Goal: Browse casually: Explore the website without a specific task or goal

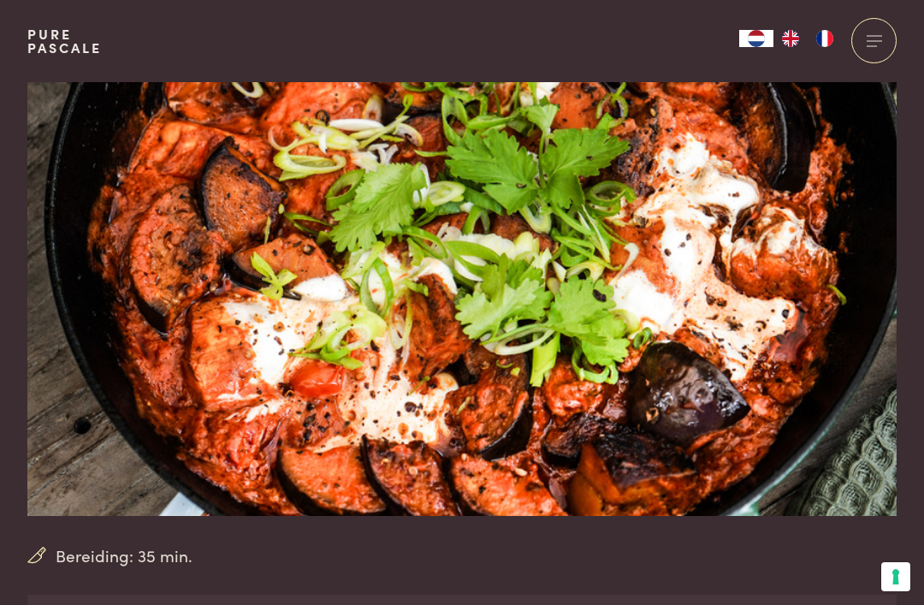
click at [871, 42] on div at bounding box center [874, 40] width 45 height 45
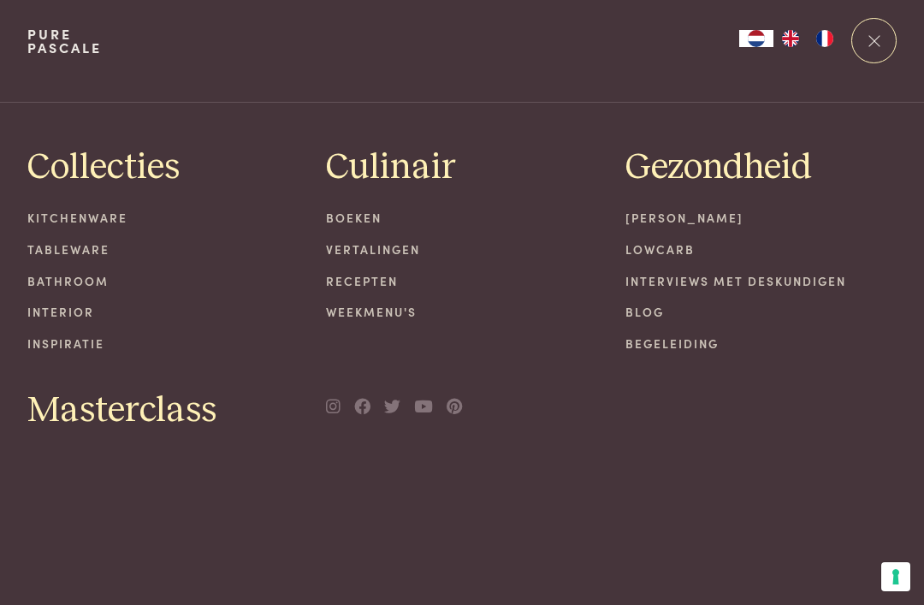
click at [105, 213] on link "Kitchenware" at bounding box center [163, 218] width 272 height 18
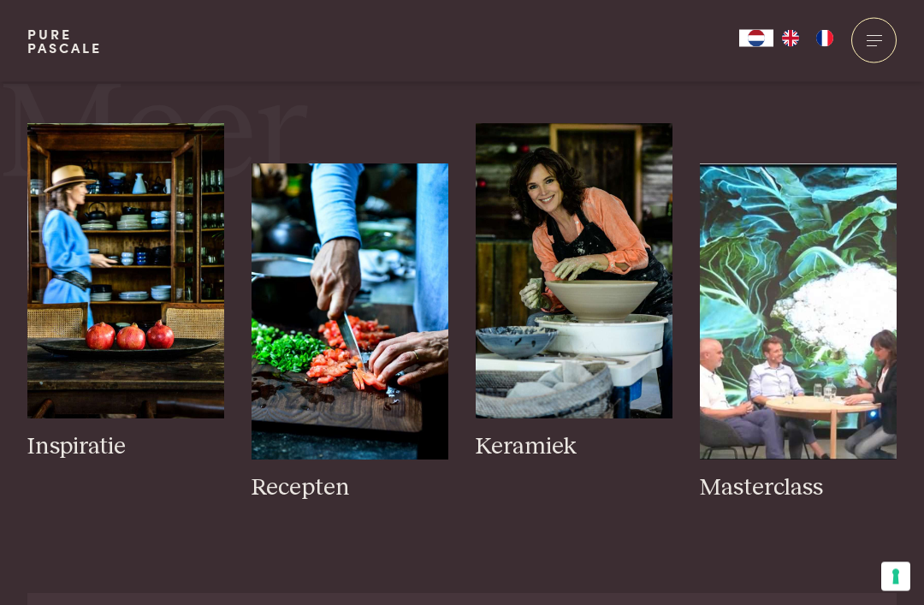
scroll to position [616, 0]
click at [589, 318] on img at bounding box center [574, 270] width 197 height 295
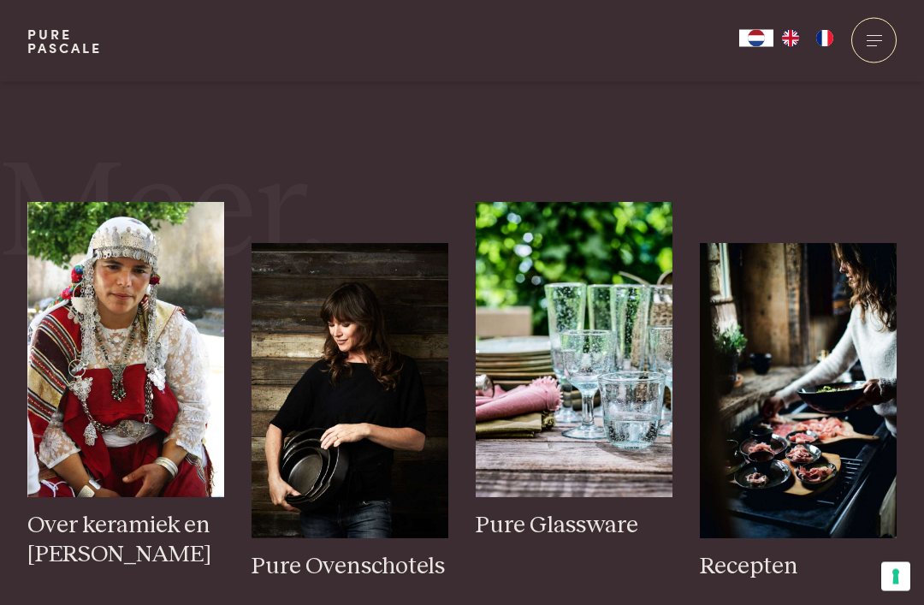
scroll to position [2843, 0]
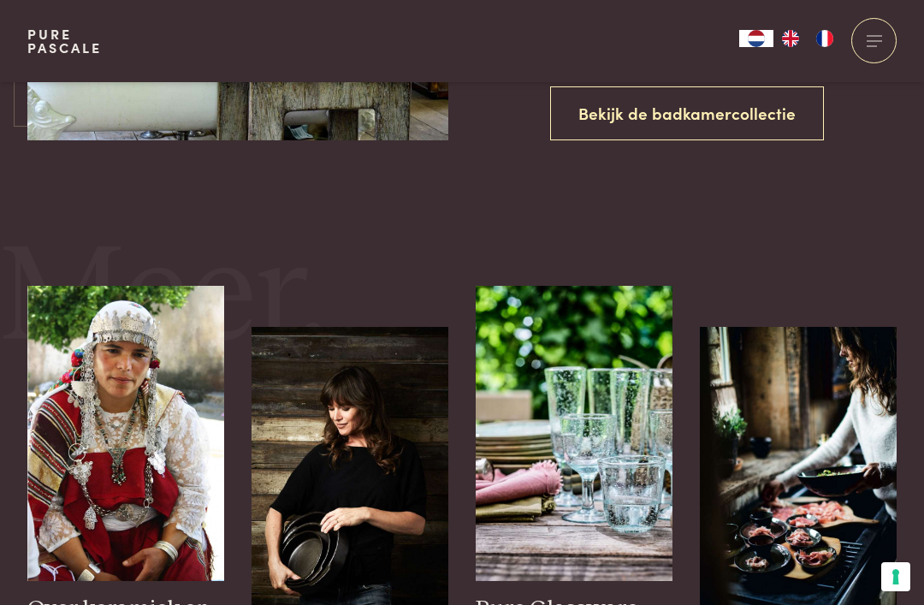
click at [387, 422] on img at bounding box center [350, 474] width 197 height 295
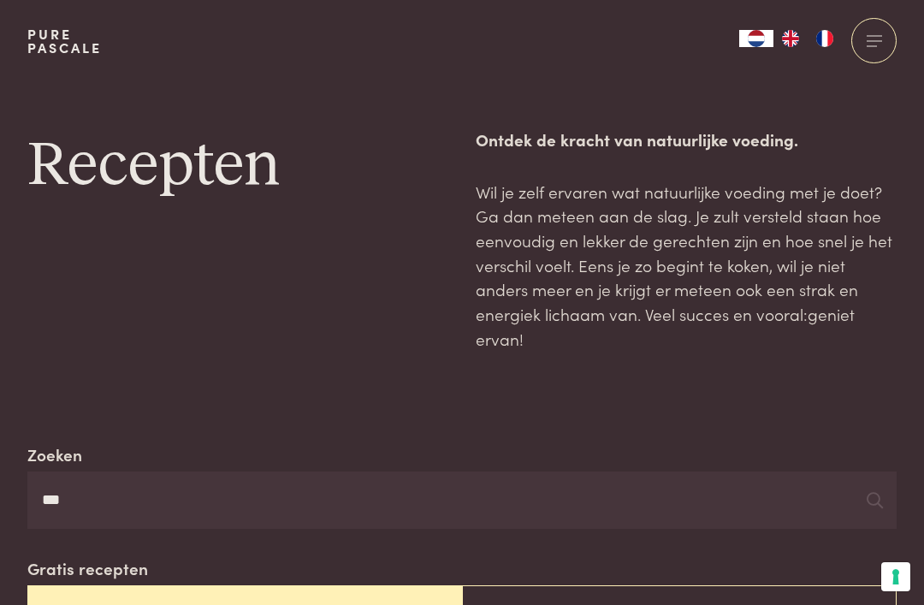
click at [881, 37] on div at bounding box center [874, 40] width 45 height 45
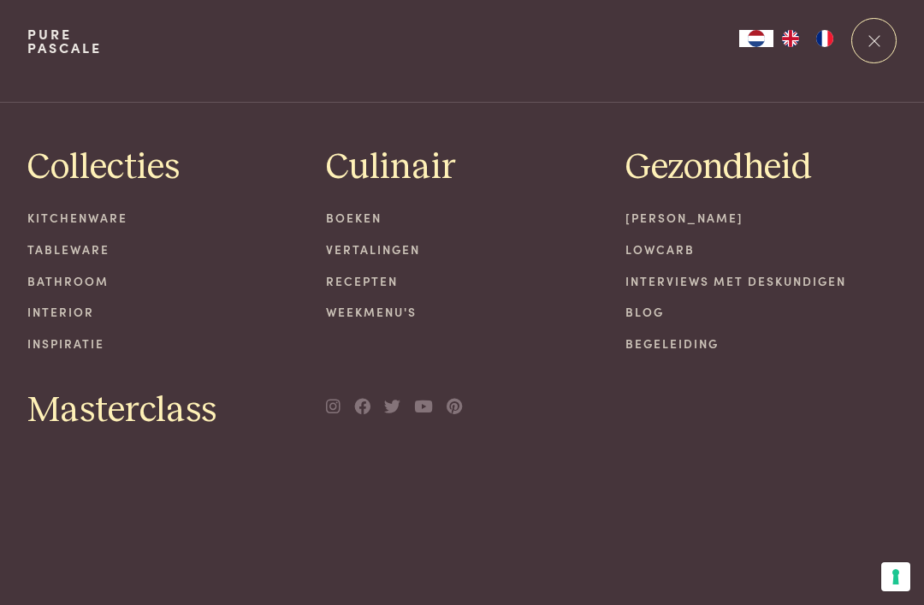
click at [68, 254] on link "Tableware" at bounding box center [163, 250] width 272 height 18
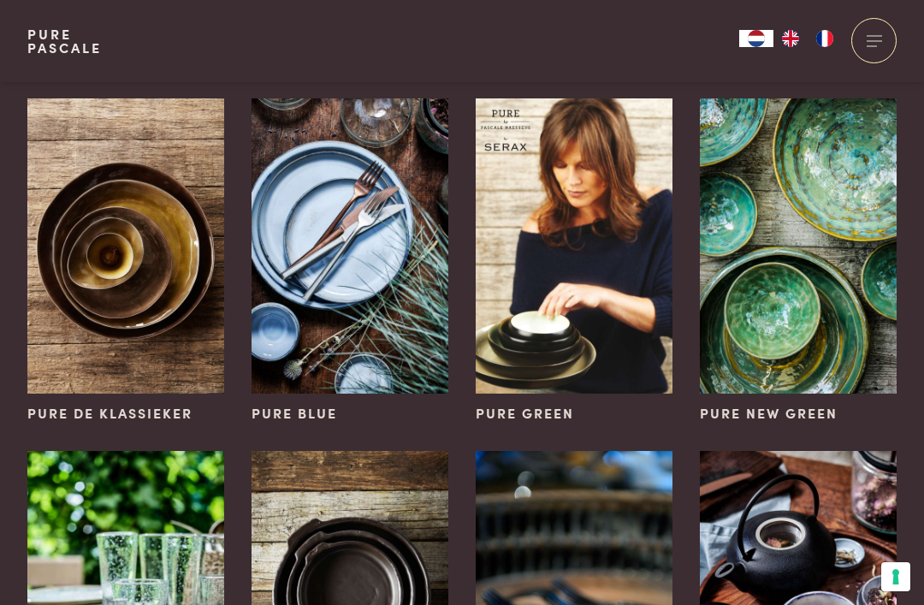
scroll to position [132, 0]
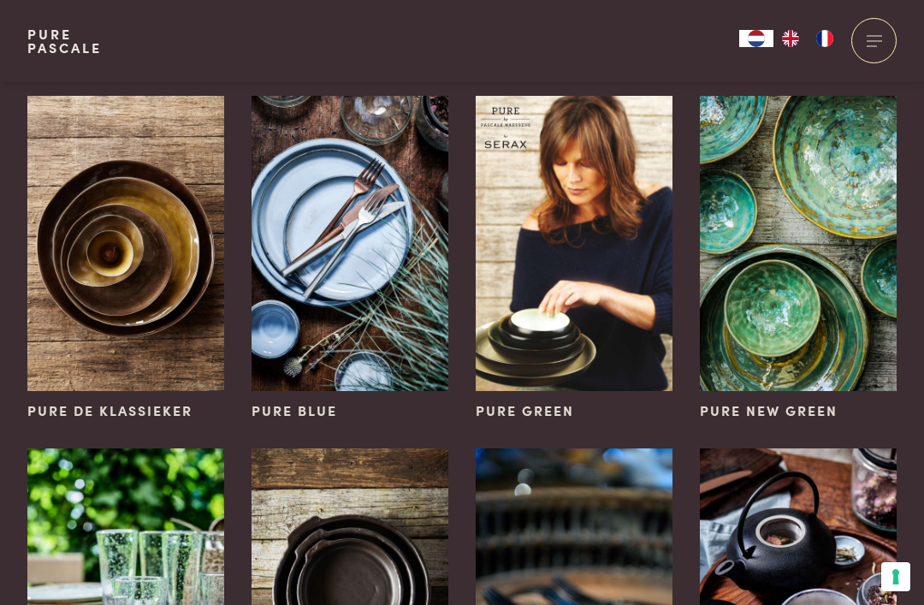
click at [804, 238] on img at bounding box center [798, 243] width 197 height 295
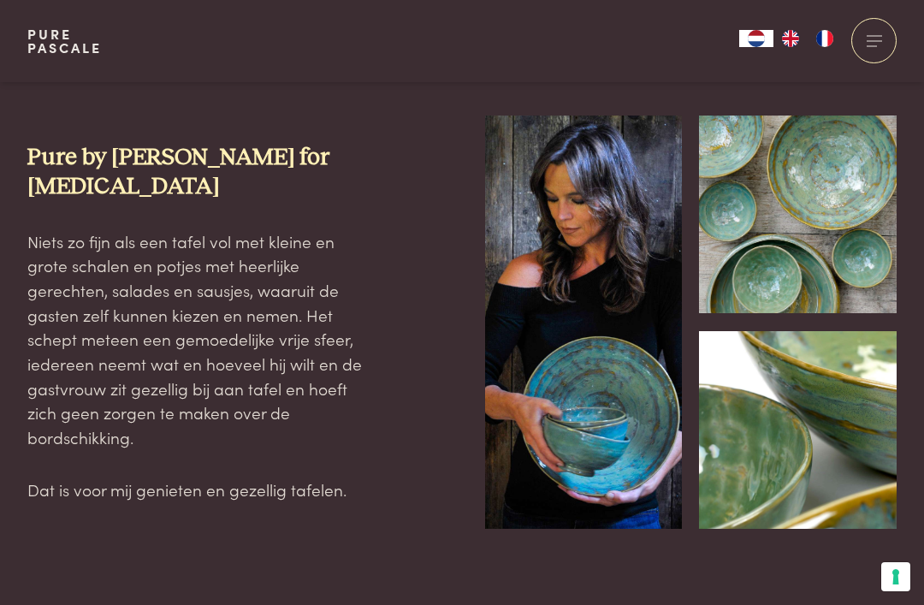
scroll to position [452, 0]
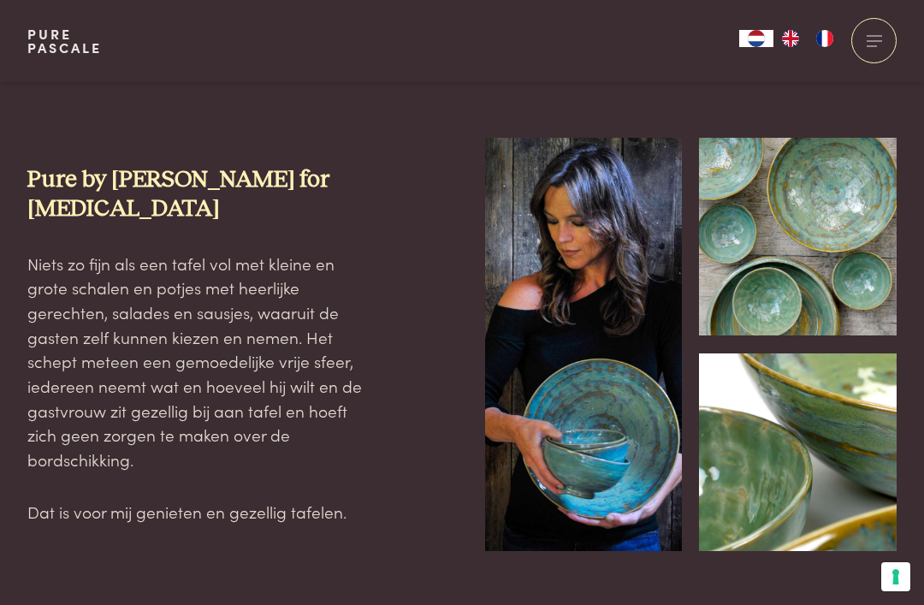
click at [825, 252] on img at bounding box center [798, 237] width 198 height 198
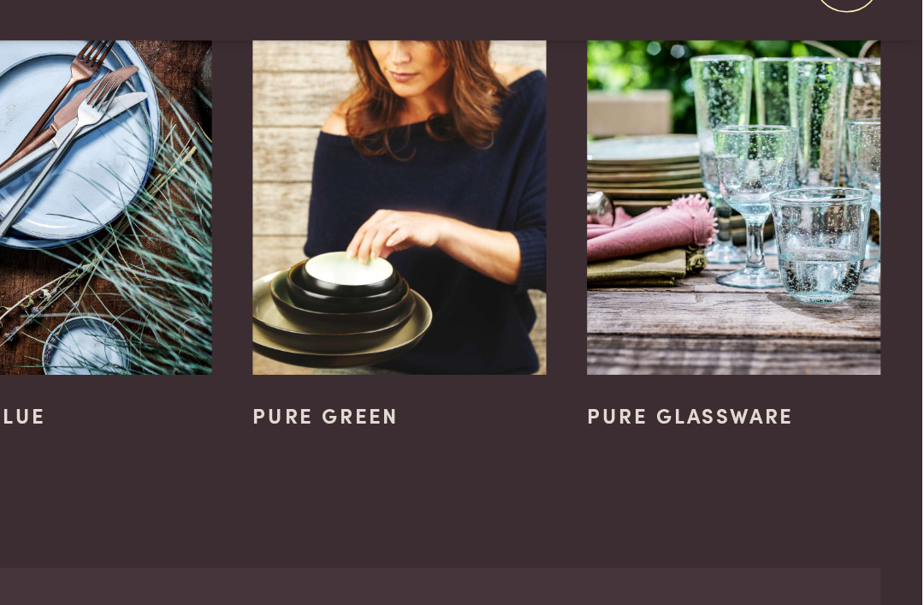
scroll to position [1140, 0]
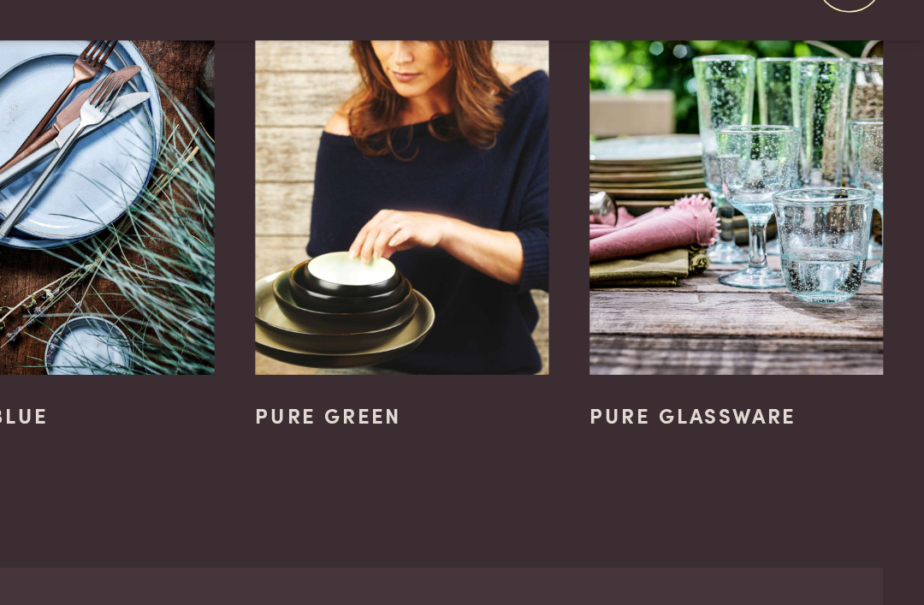
click at [700, 132] on img at bounding box center [798, 158] width 197 height 295
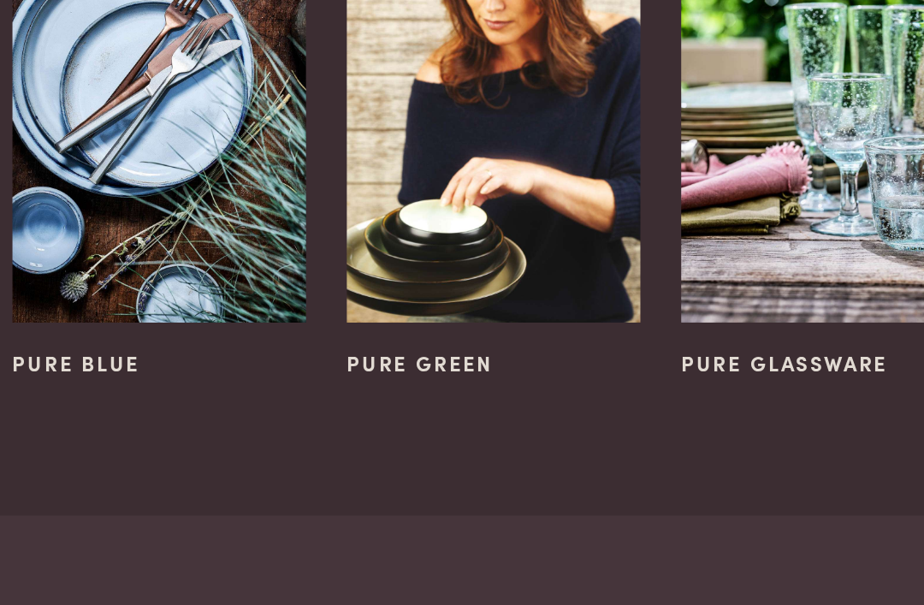
scroll to position [1046, 0]
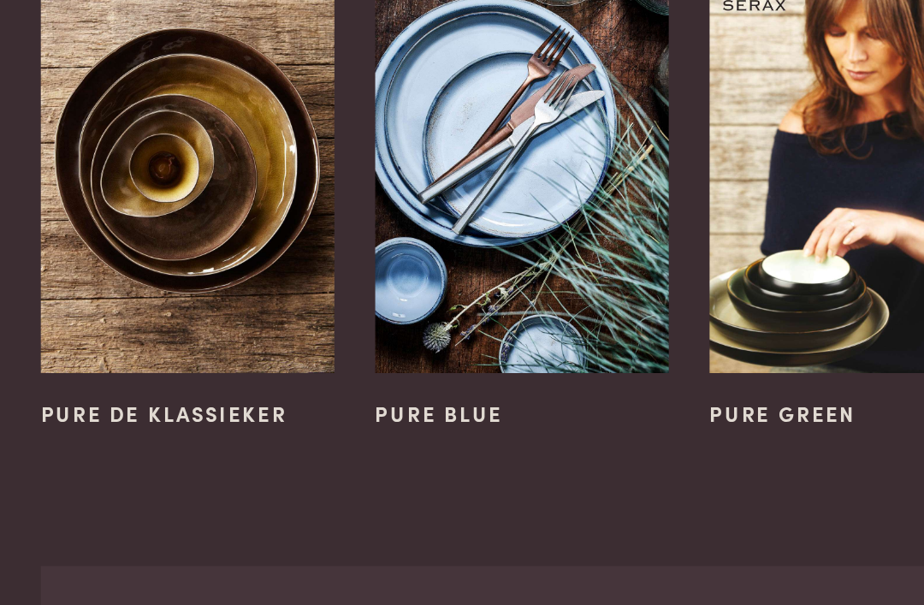
click at [331, 116] on img at bounding box center [350, 252] width 197 height 295
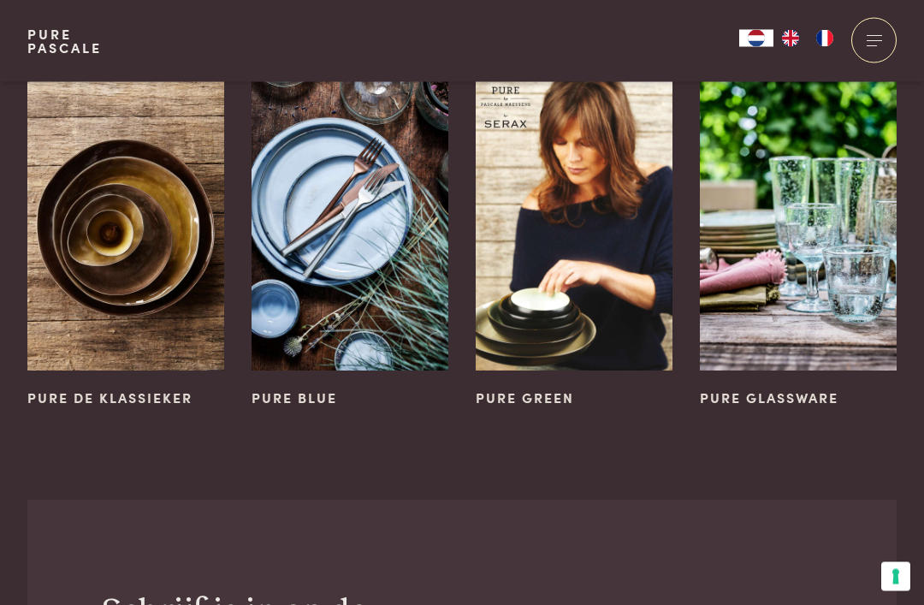
scroll to position [1076, 0]
click at [124, 212] on img at bounding box center [125, 222] width 197 height 295
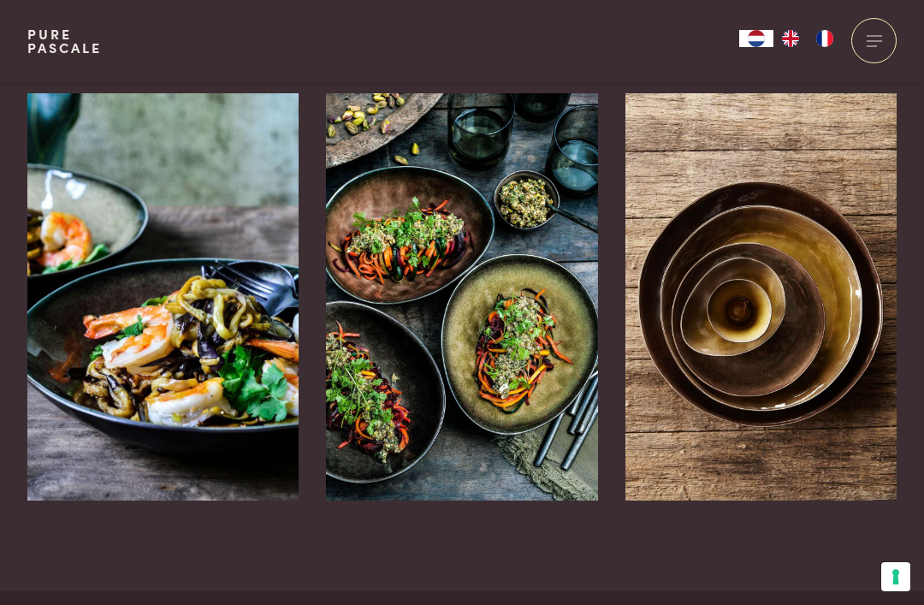
scroll to position [1204, 0]
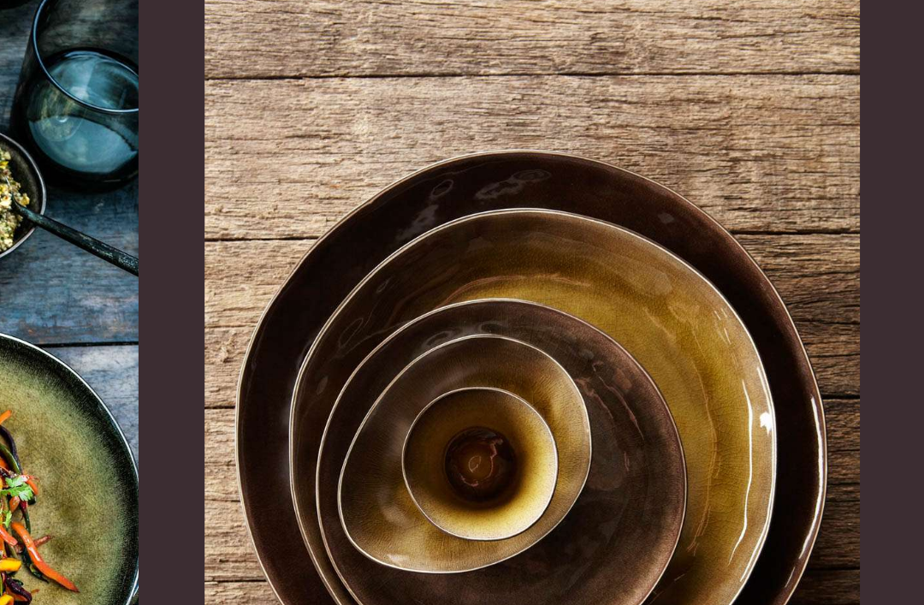
click at [626, 149] on img at bounding box center [762, 275] width 272 height 407
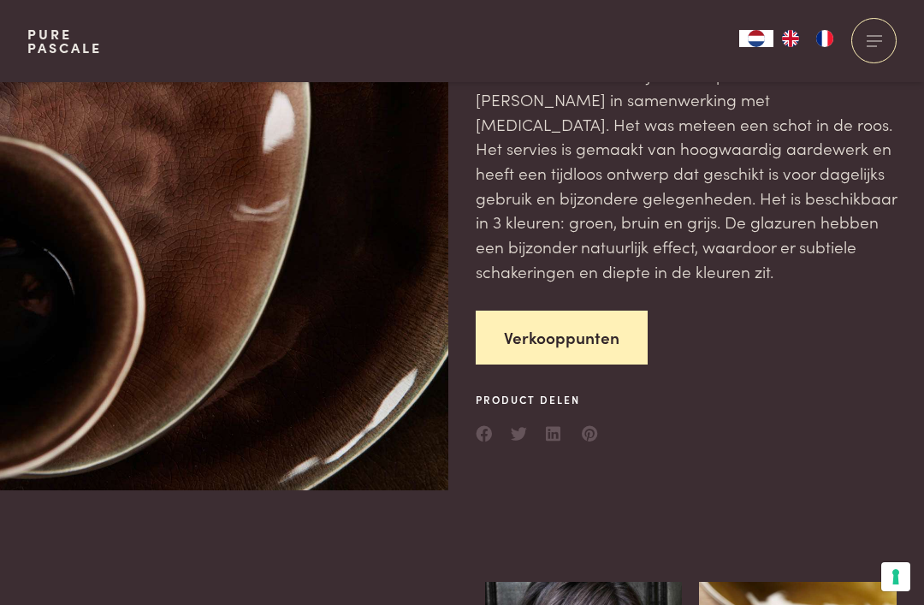
scroll to position [0, 0]
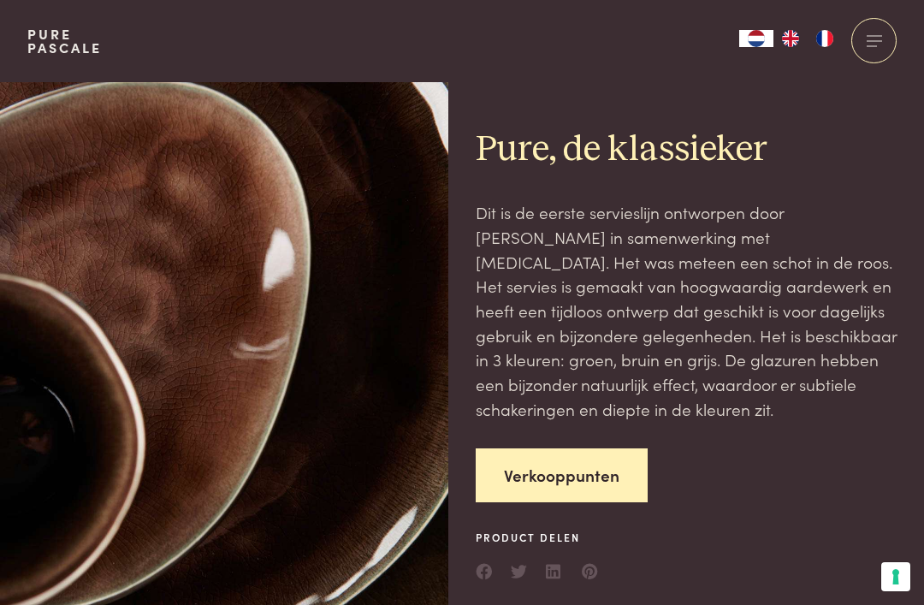
click at [872, 43] on div at bounding box center [874, 40] width 45 height 45
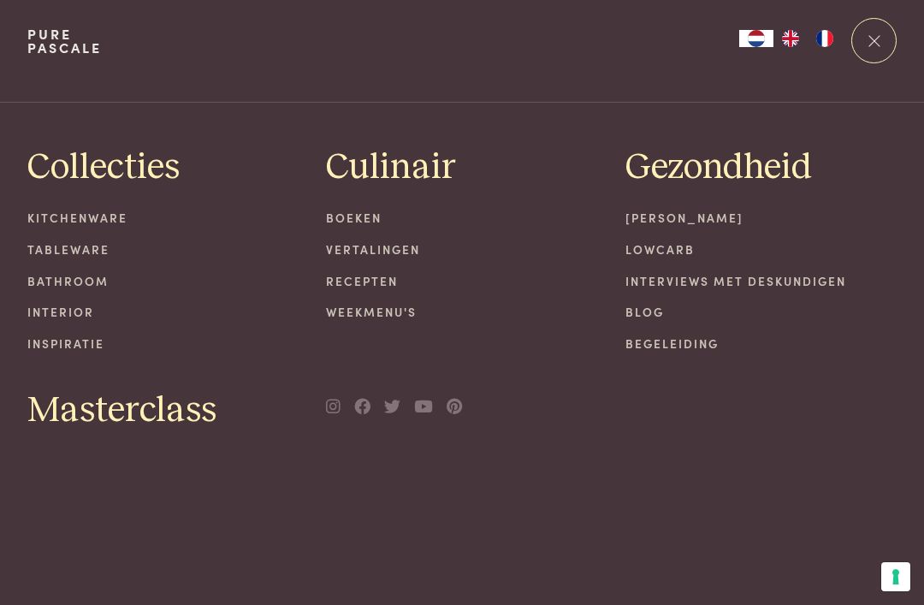
click at [392, 280] on link "Recepten" at bounding box center [462, 281] width 272 height 18
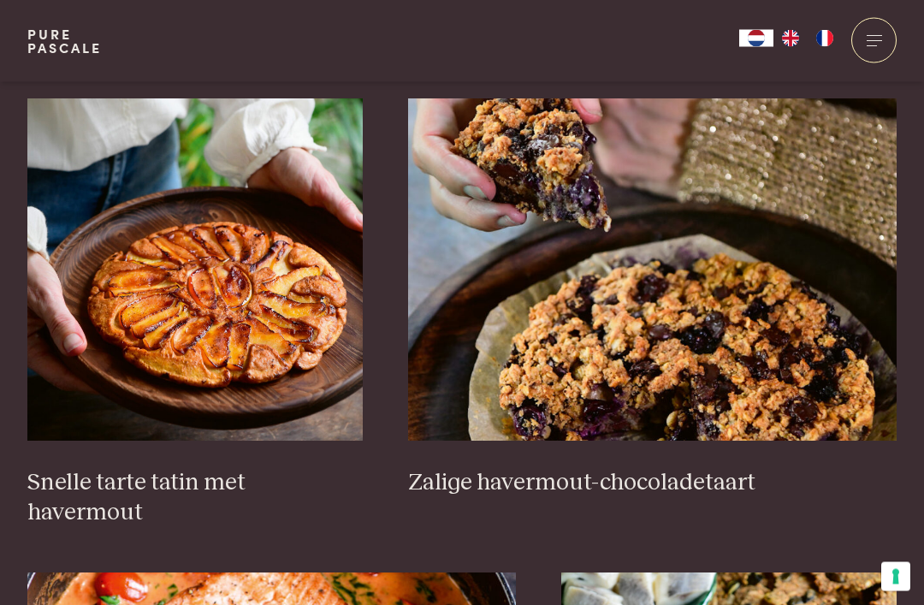
scroll to position [2520, 0]
